Goal: Task Accomplishment & Management: Use online tool/utility

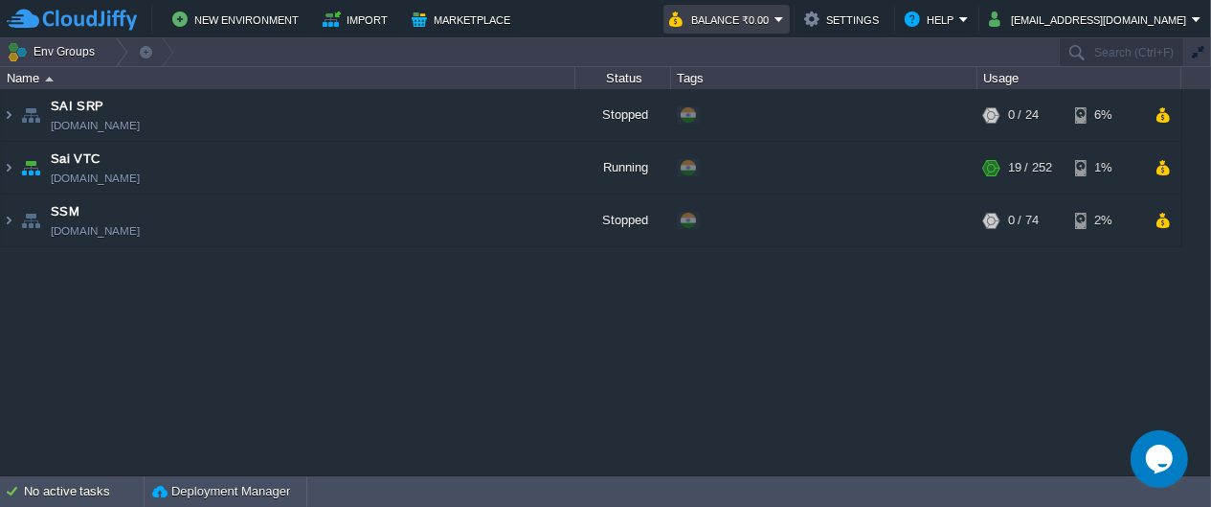
click at [775, 16] on button "Balance ₹0.00" at bounding box center [721, 19] width 105 height 23
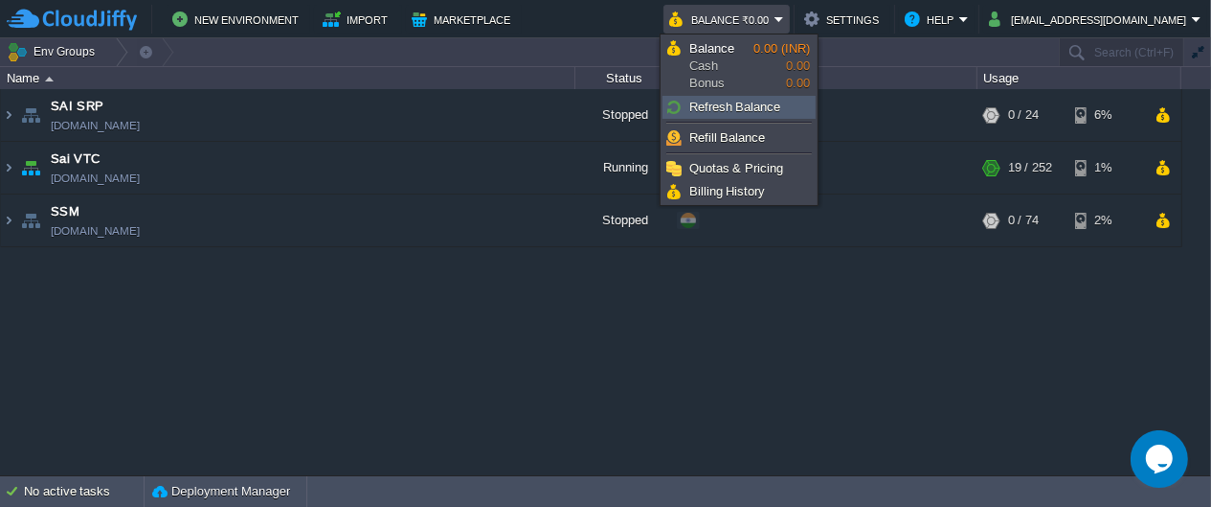
click at [751, 104] on span "Refresh Balance" at bounding box center [736, 107] width 92 height 14
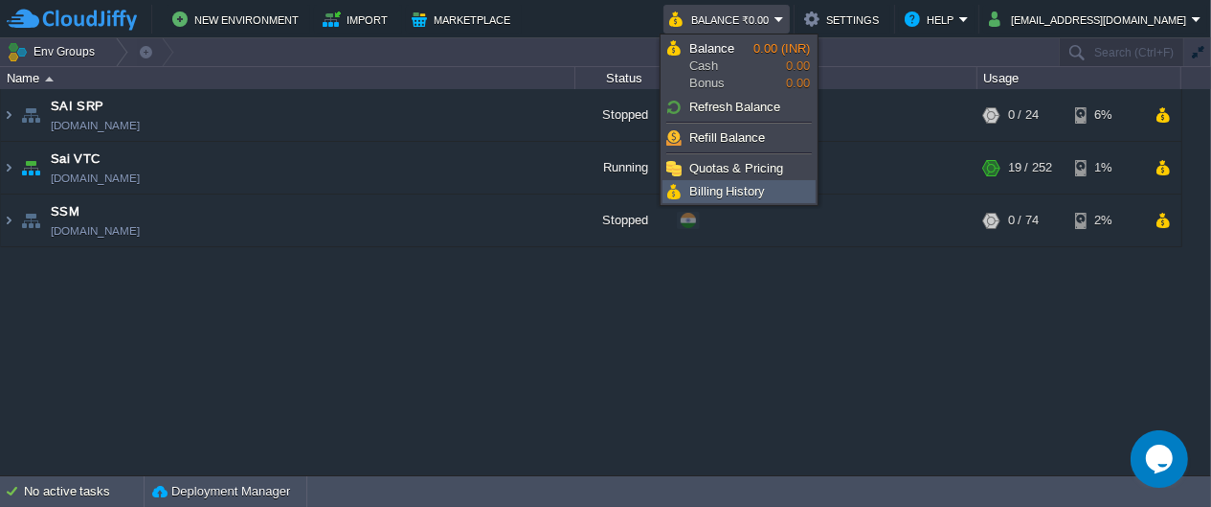
click at [736, 195] on span "Billing History" at bounding box center [728, 191] width 77 height 14
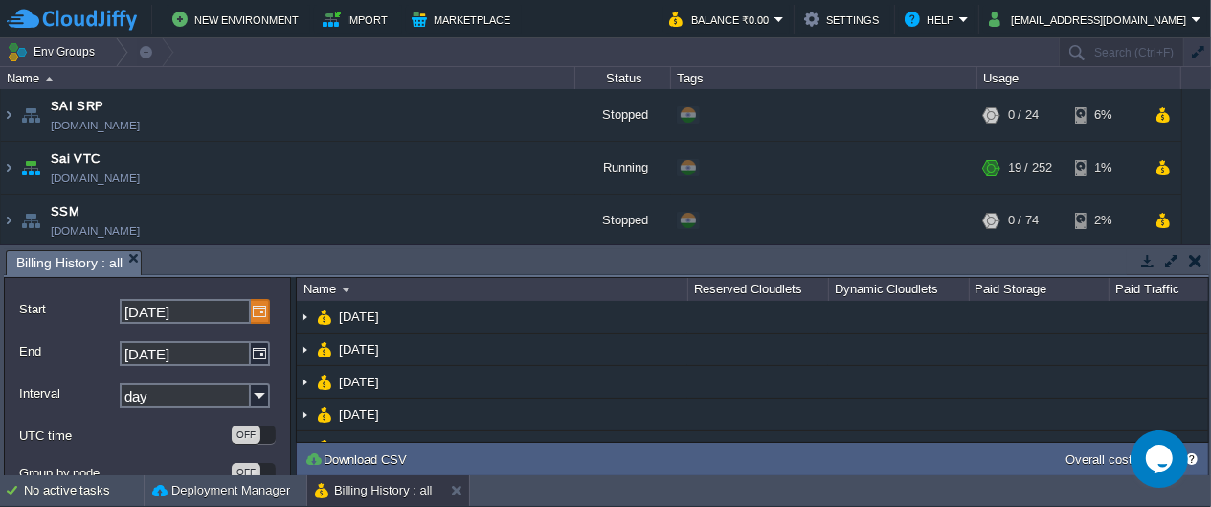
click at [266, 306] on img at bounding box center [260, 311] width 19 height 25
click at [258, 399] on img at bounding box center [260, 395] width 19 height 25
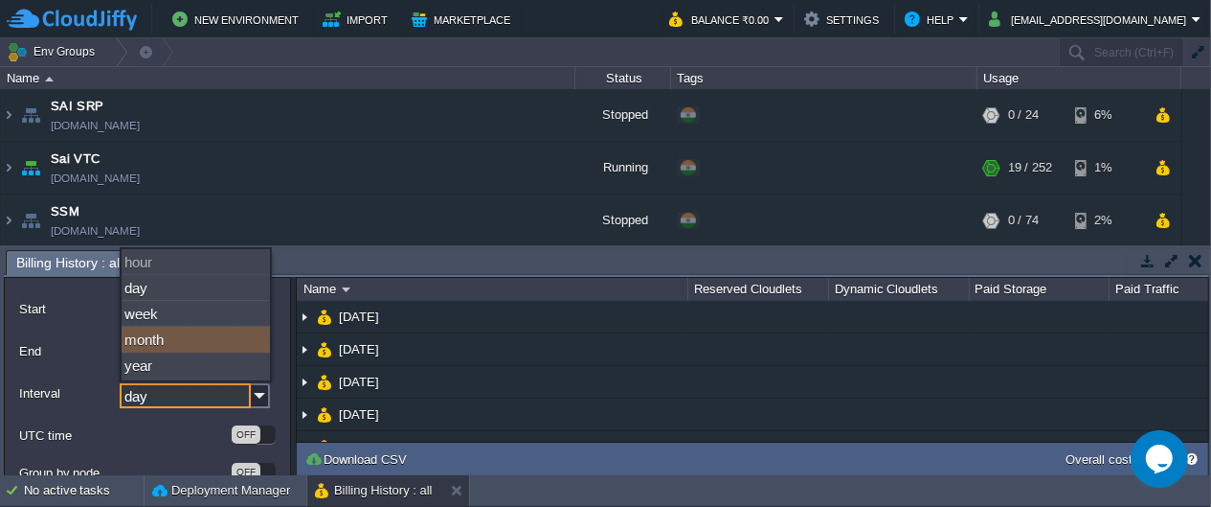
click at [206, 337] on div "month" at bounding box center [196, 340] width 148 height 26
type input "month"
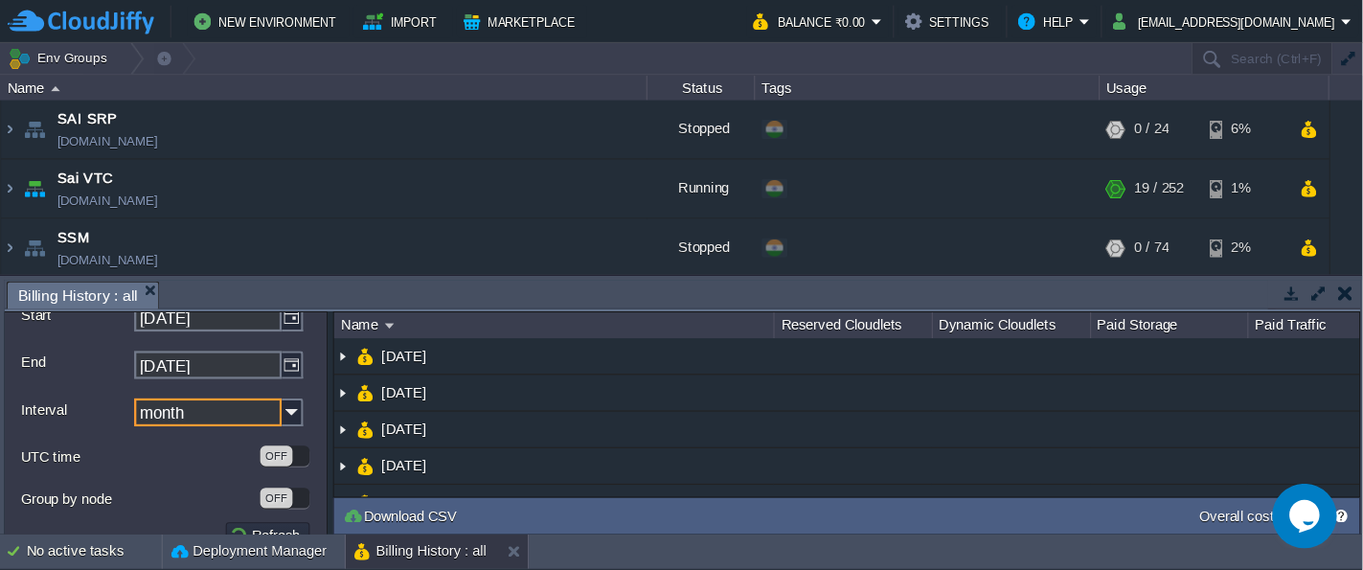
scroll to position [55, 0]
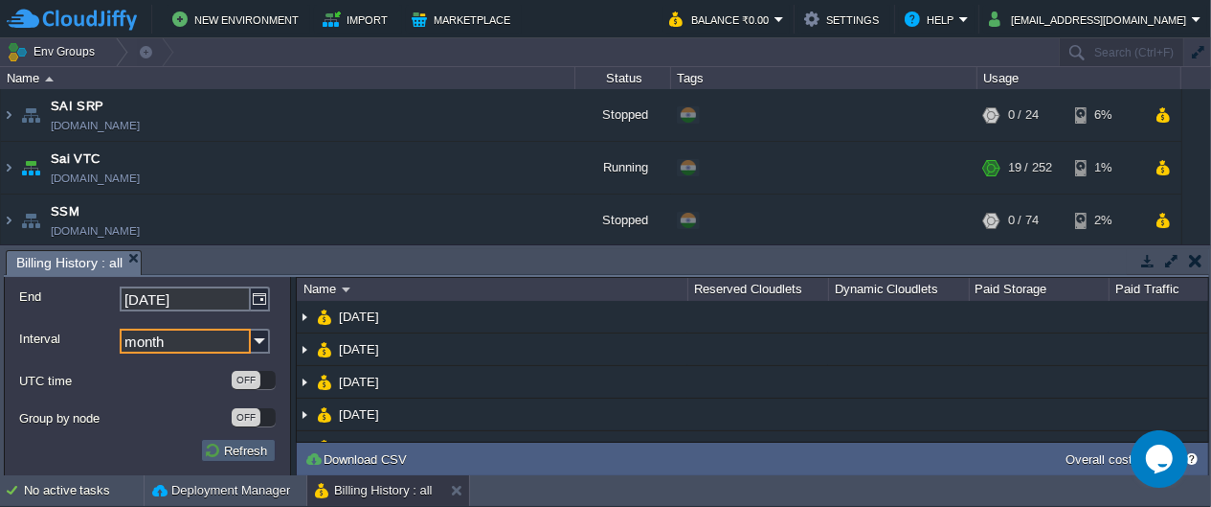
click at [219, 446] on button "Refresh" at bounding box center [238, 449] width 69 height 17
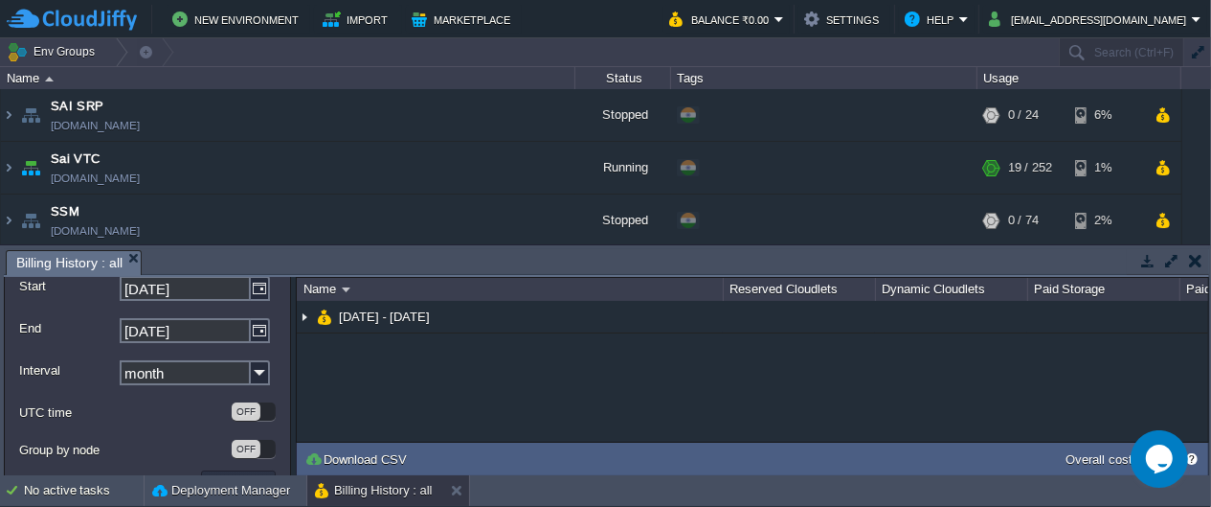
scroll to position [0, 0]
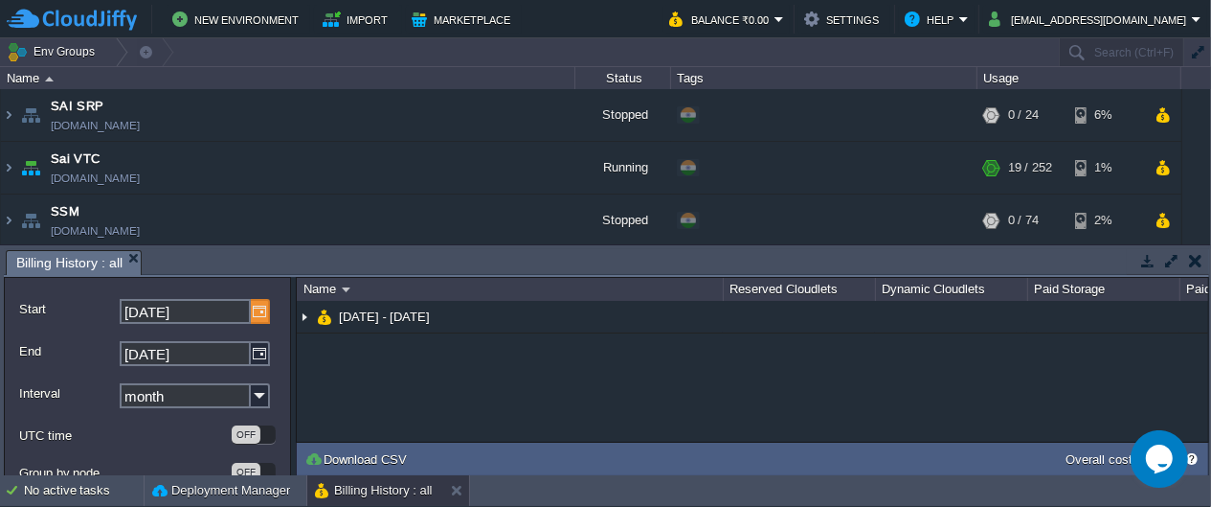
click at [264, 309] on img at bounding box center [260, 311] width 19 height 25
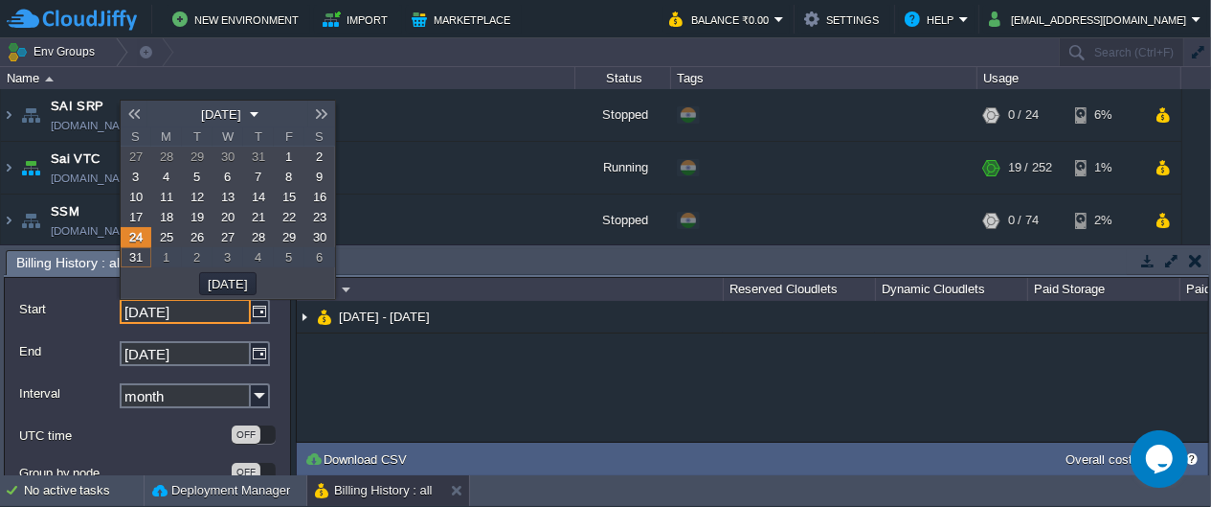
click at [290, 159] on span "1" at bounding box center [289, 156] width 7 height 14
type input "[DATE]"
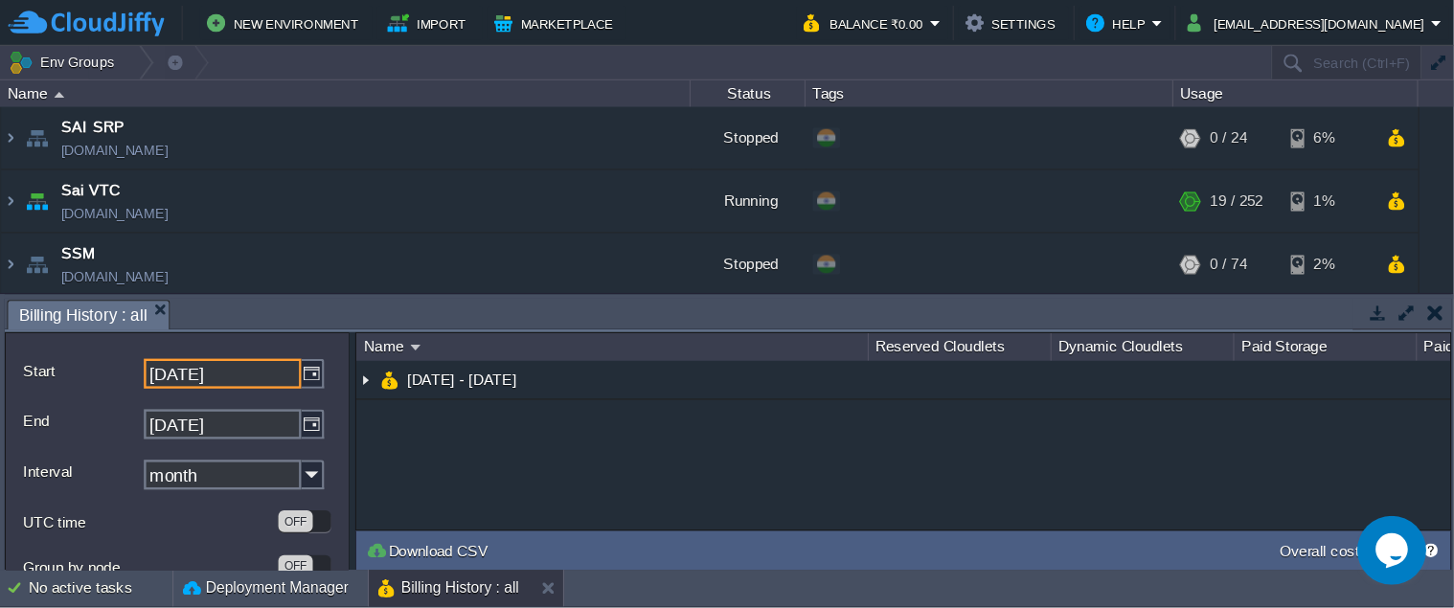
scroll to position [55, 0]
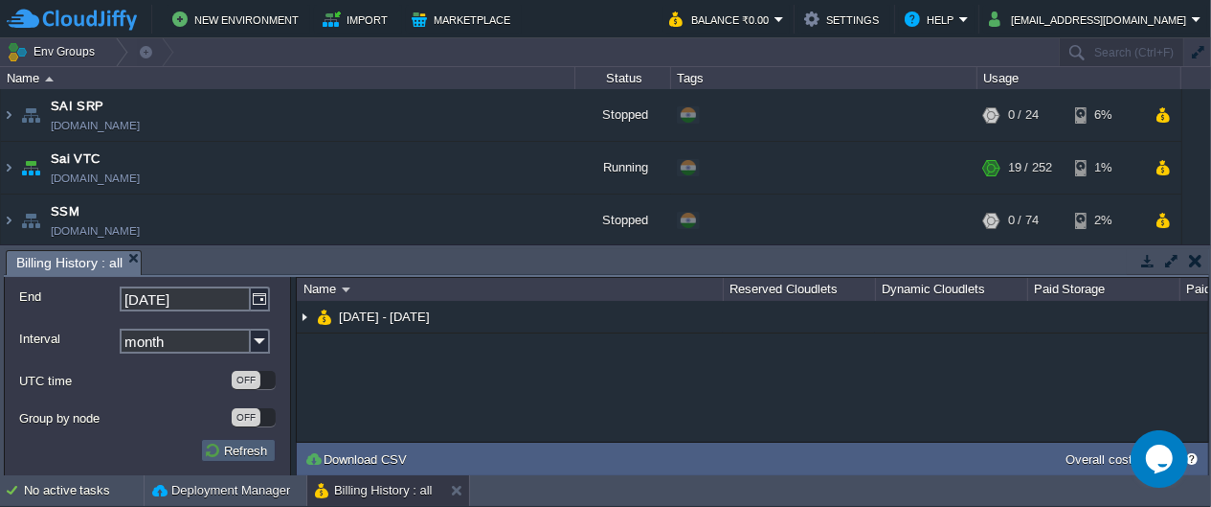
click at [248, 444] on button "Refresh" at bounding box center [238, 449] width 69 height 17
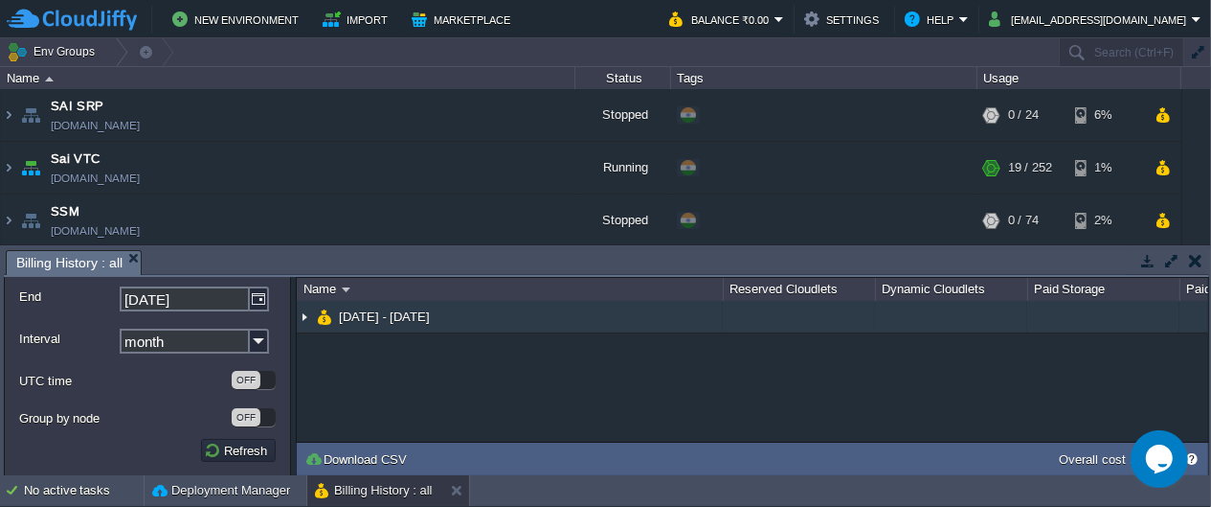
click at [305, 317] on img at bounding box center [304, 317] width 15 height 32
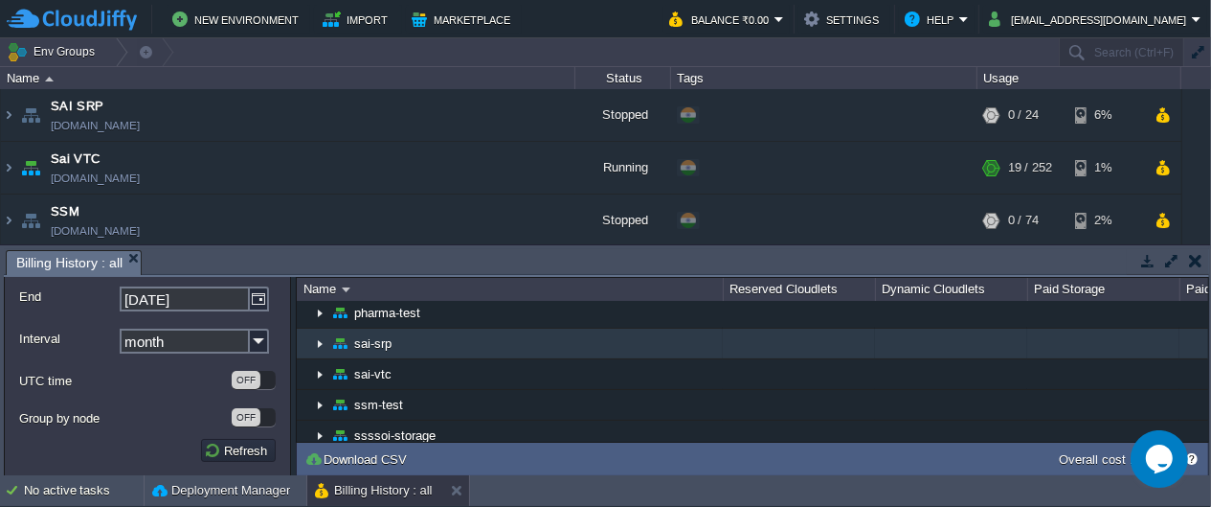
scroll to position [51, 0]
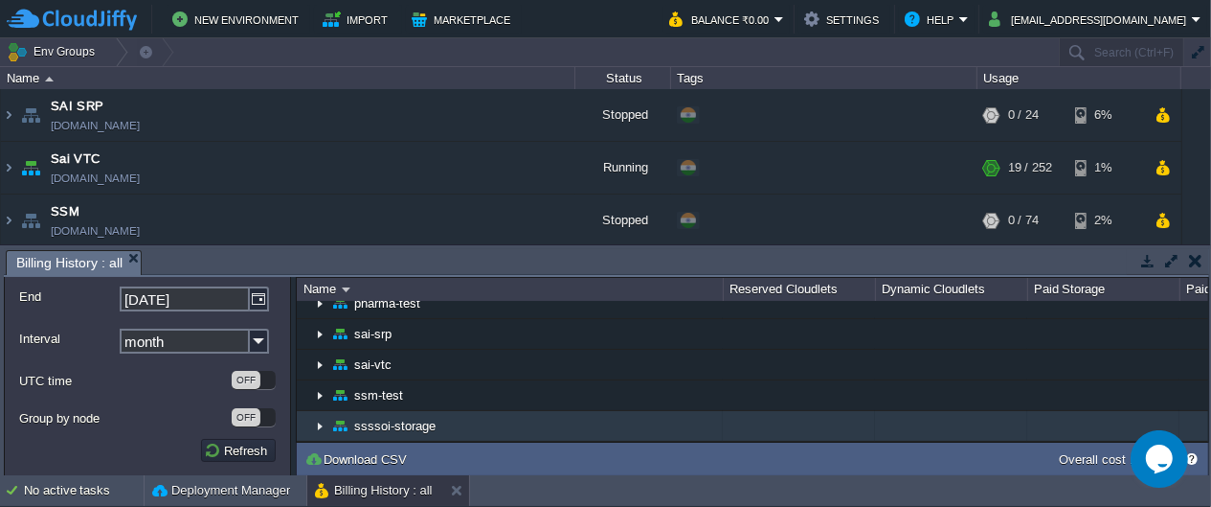
drag, startPoint x: 529, startPoint y: 433, endPoint x: 751, endPoint y: 432, distance: 222.2
click at [751, 432] on tr "ssssoi-storage 0.00" at bounding box center [871, 426] width 1148 height 31
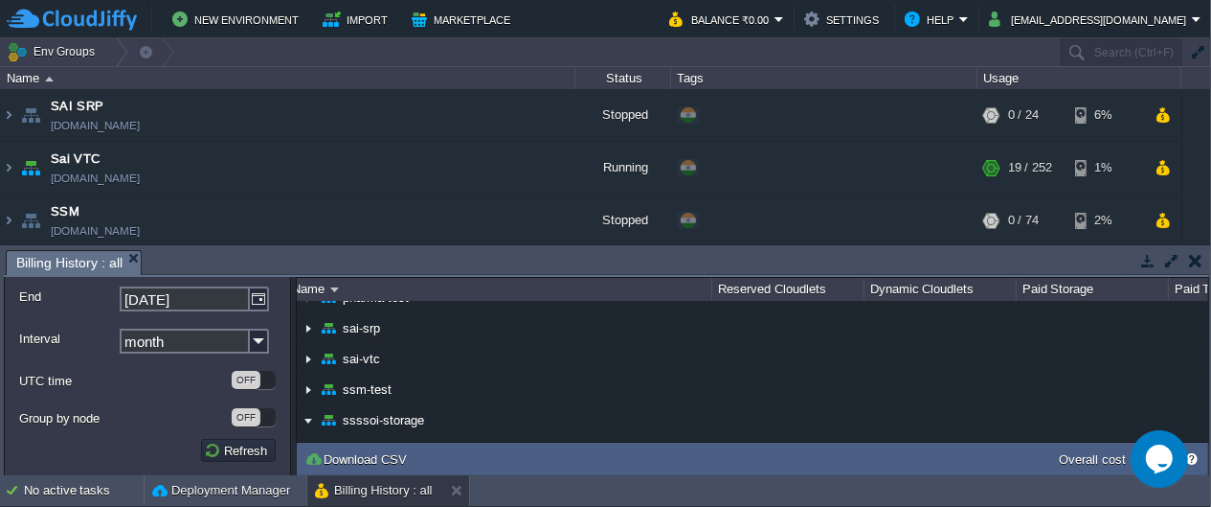
scroll to position [0, 0]
click at [400, 491] on button "Billing History : all" at bounding box center [374, 490] width 118 height 19
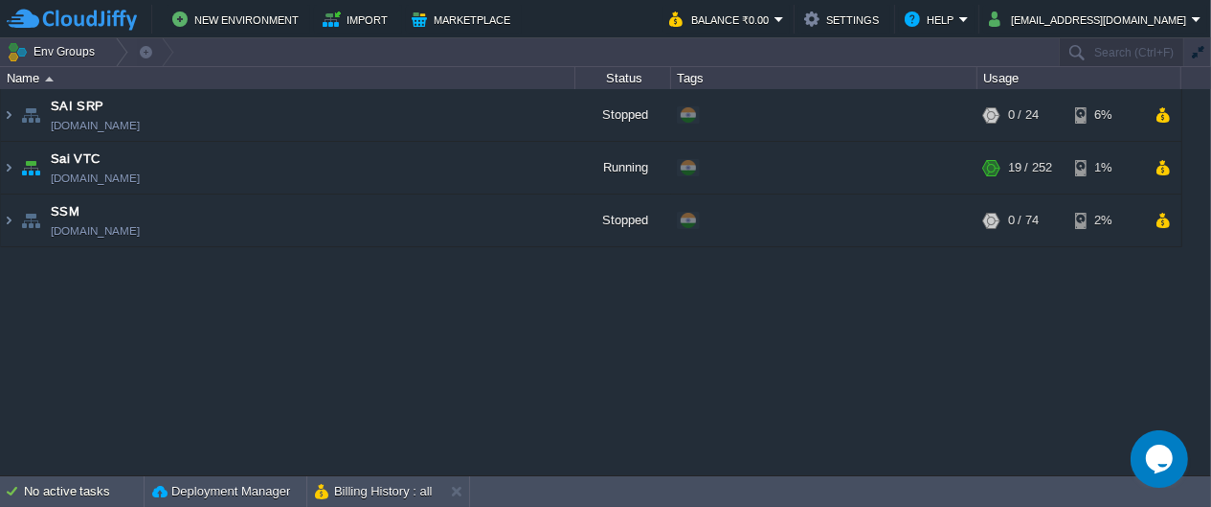
click at [637, 340] on div "SAI SRP [DOMAIN_NAME] Stopped + Add to Env Group RAM 0% CPU 0% 0 / 24 6% Sai VT…" at bounding box center [605, 282] width 1211 height 386
click at [524, 223] on button "button" at bounding box center [527, 220] width 17 height 17
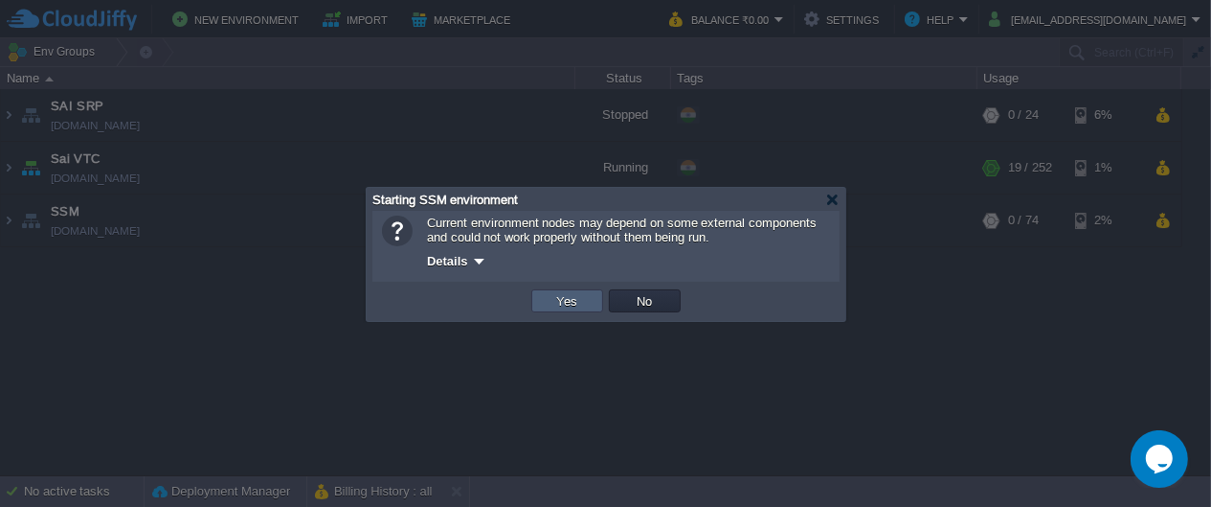
click at [569, 305] on button "Yes" at bounding box center [568, 300] width 33 height 17
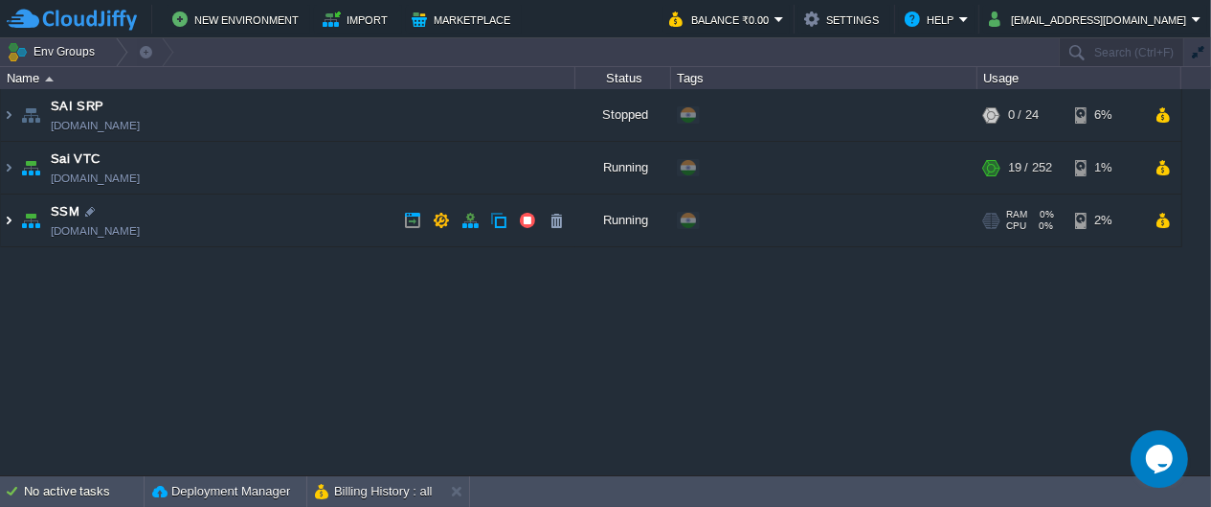
click at [12, 215] on img at bounding box center [8, 220] width 15 height 52
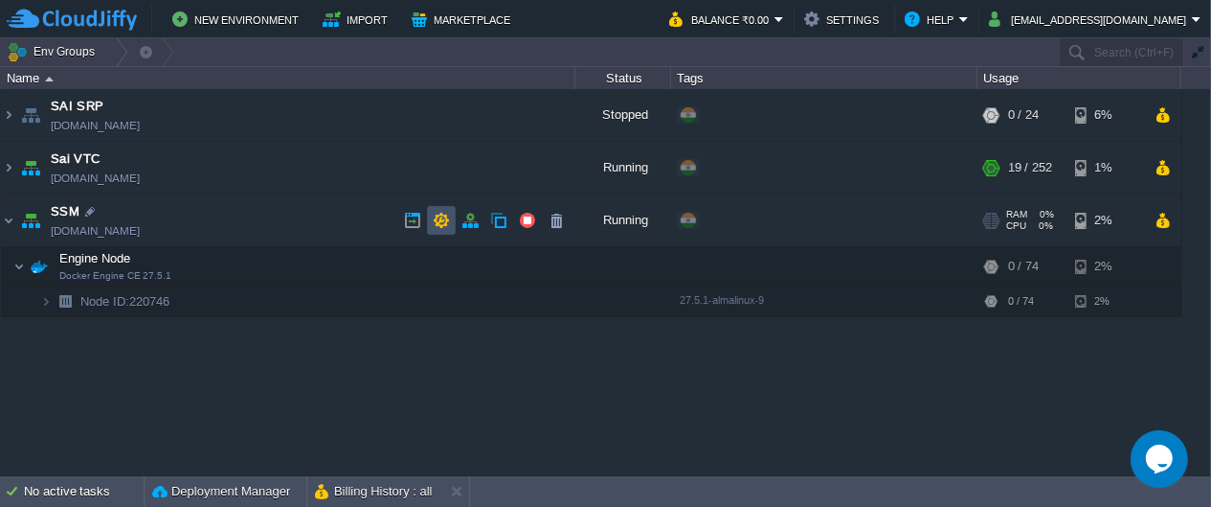
click at [443, 225] on button "button" at bounding box center [441, 220] width 17 height 17
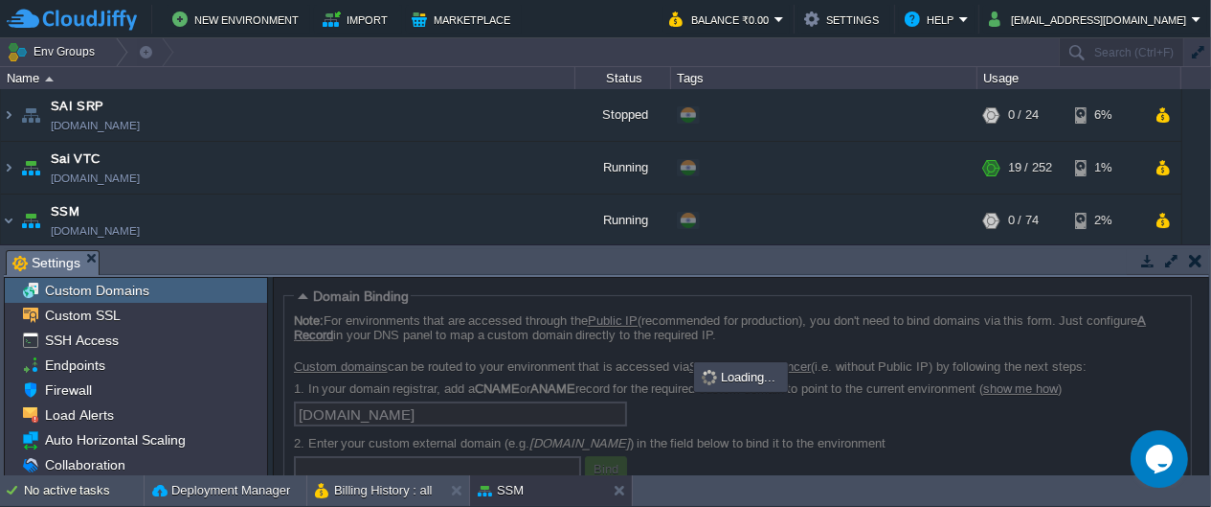
scroll to position [5, 0]
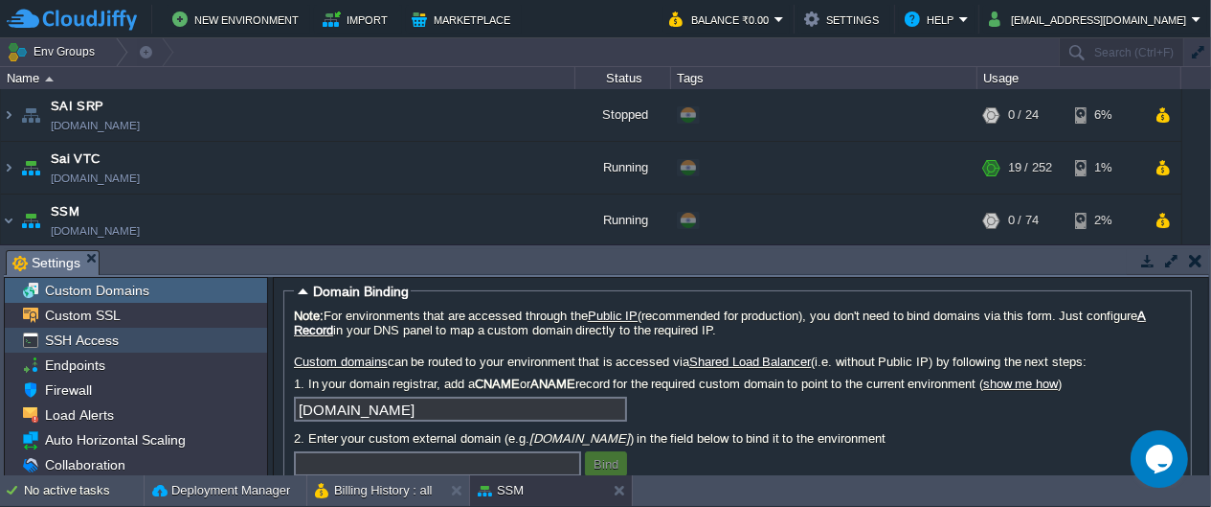
click at [149, 337] on div "SSH Access" at bounding box center [136, 340] width 262 height 25
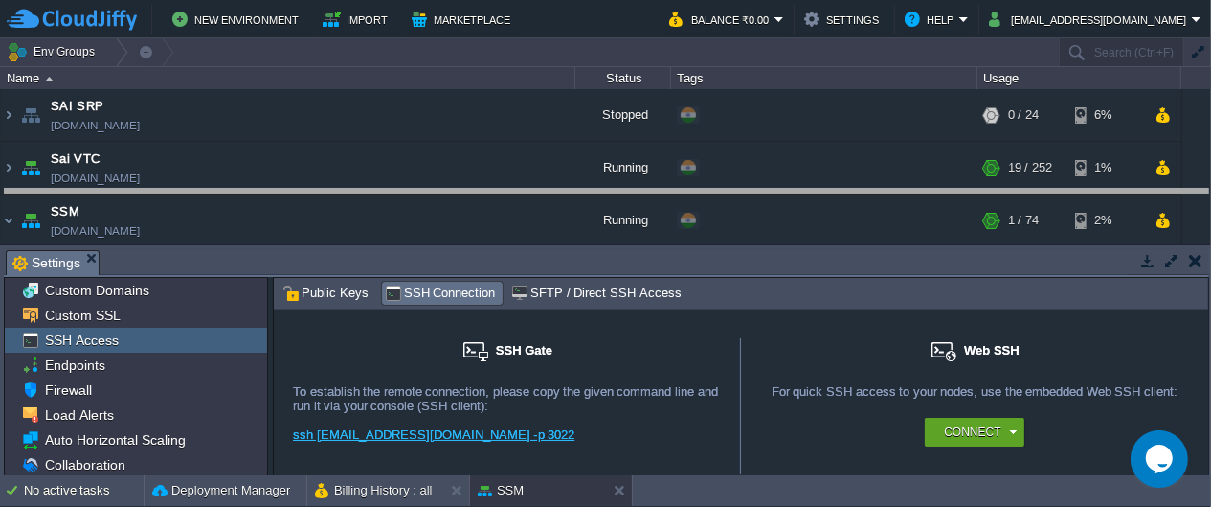
drag, startPoint x: 925, startPoint y: 270, endPoint x: 915, endPoint y: 209, distance: 62.2
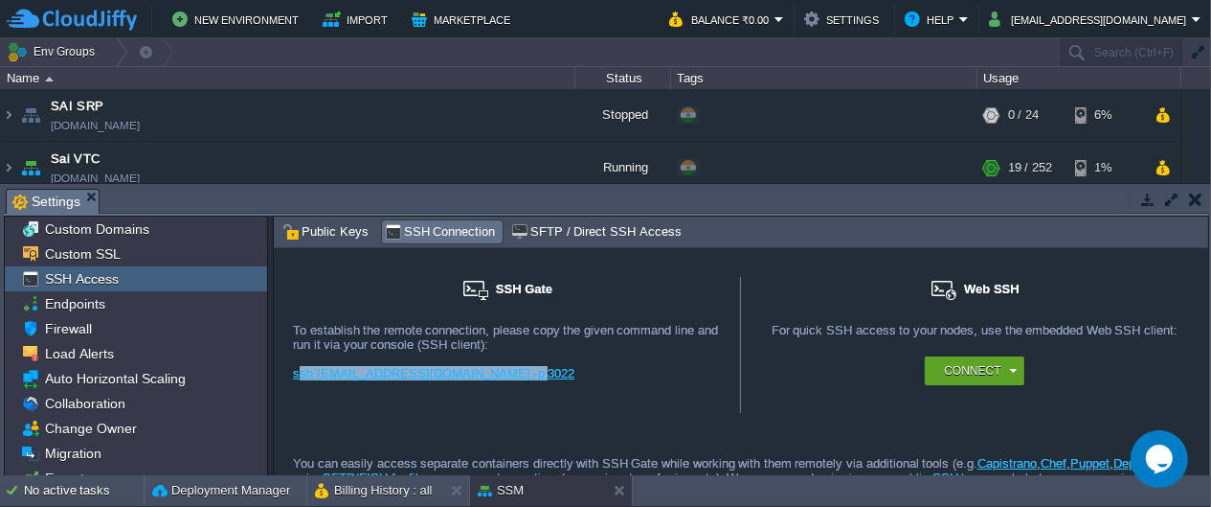
drag, startPoint x: 532, startPoint y: 373, endPoint x: 297, endPoint y: 373, distance: 234.6
click at [297, 373] on div "ssh [EMAIL_ADDRESS][DOMAIN_NAME] -p 3022" at bounding box center [507, 380] width 428 height 29
copy link "ssh [EMAIL_ADDRESS][DOMAIN_NAME] -p 3022"
